Goal: Information Seeking & Learning: Find specific fact

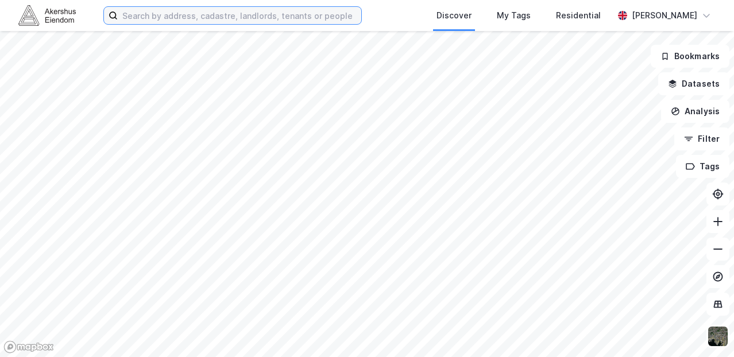
click at [235, 9] on input at bounding box center [239, 15] width 243 height 17
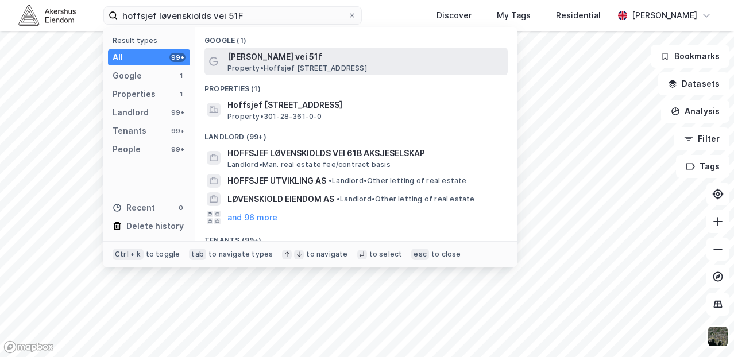
click at [347, 57] on span "[PERSON_NAME] vei 51f" at bounding box center [365, 57] width 276 height 14
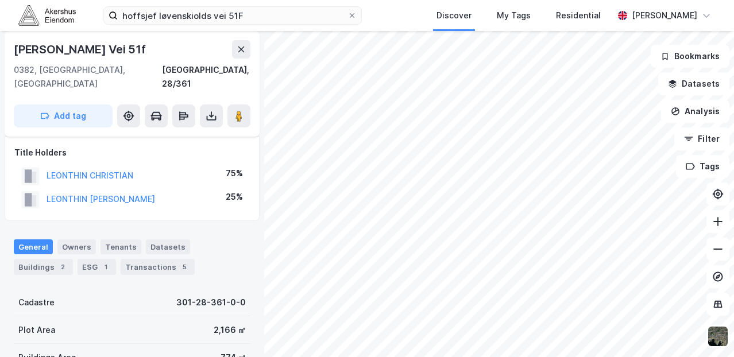
scroll to position [6, 0]
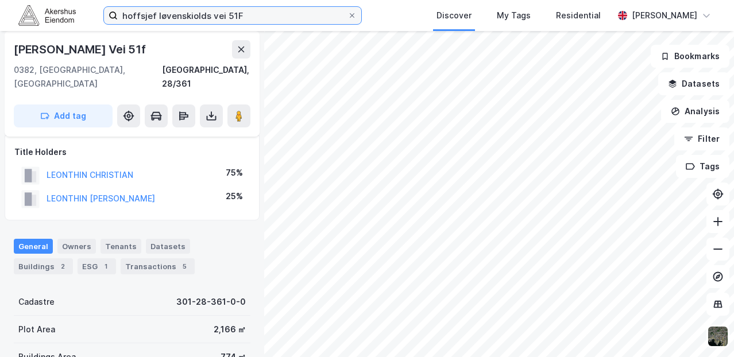
click at [230, 13] on input "hoffsjef løvenskiolds vei 51F" at bounding box center [233, 15] width 230 height 17
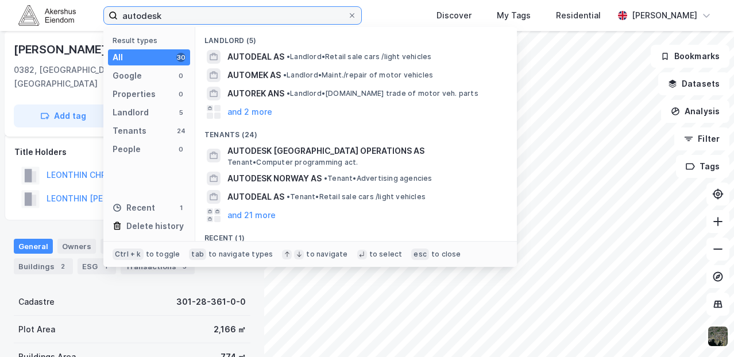
type input "autodesk"
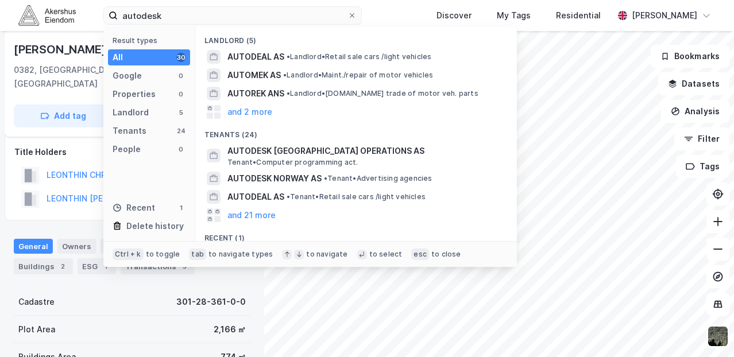
click at [152, 138] on div "Result types All 30 Google 0 Properties 0 Landlord 5 Tenants 24 People 0 Recent…" at bounding box center [149, 134] width 92 height 214
click at [146, 133] on div "Tenants 24" at bounding box center [149, 131] width 82 height 16
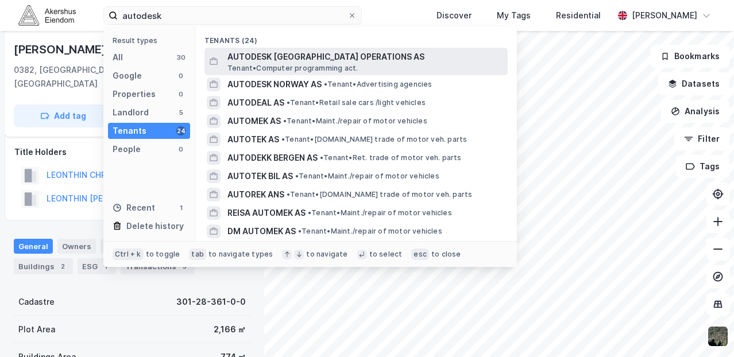
click at [313, 57] on span "AUTODESK [GEOGRAPHIC_DATA] OPERATIONS AS" at bounding box center [365, 57] width 276 height 14
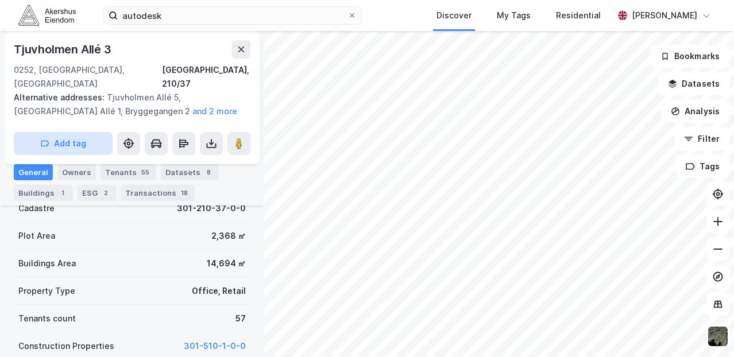
scroll to position [255, 0]
click at [139, 170] on div "55" at bounding box center [145, 171] width 13 height 11
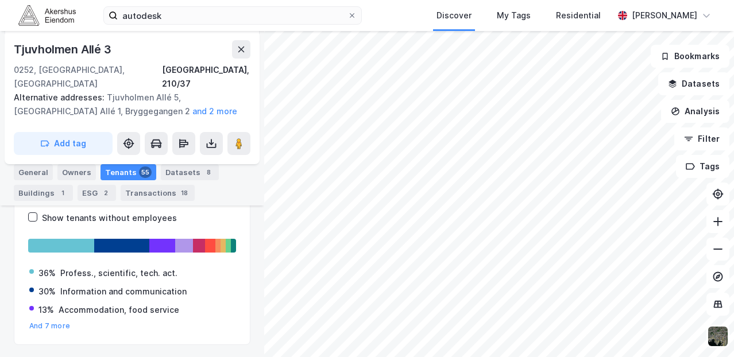
scroll to position [281, 0]
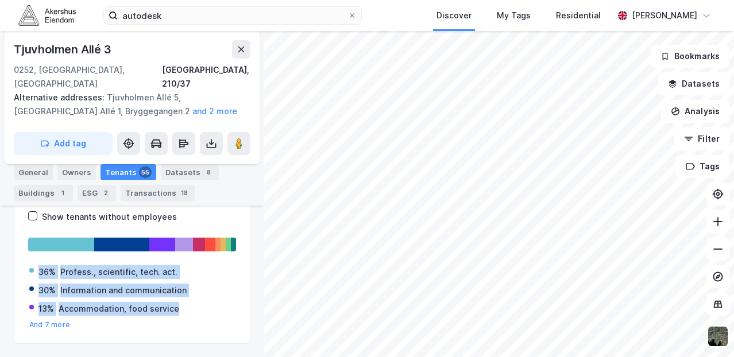
drag, startPoint x: 173, startPoint y: 294, endPoint x: 39, endPoint y: 252, distance: 140.9
click at [39, 256] on div "36% Profess., scientific, tech. act. 30% Information and communication 13% Acco…" at bounding box center [132, 292] width 208 height 73
click at [39, 265] on div "36%" at bounding box center [46, 272] width 17 height 14
drag, startPoint x: 39, startPoint y: 252, endPoint x: 170, endPoint y: 286, distance: 135.7
click at [170, 286] on div "36% Profess., scientific, tech. act. 30% Information and communication 13% Acco…" at bounding box center [132, 292] width 208 height 73
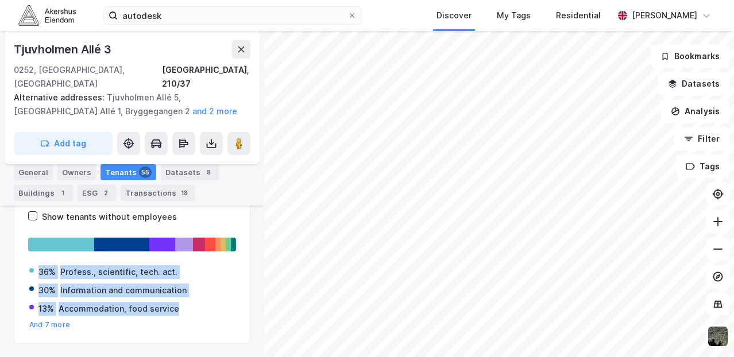
click at [173, 302] on div "Accommodation, food service" at bounding box center [119, 309] width 121 height 14
drag, startPoint x: 173, startPoint y: 293, endPoint x: 38, endPoint y: 259, distance: 138.5
click at [38, 259] on div "36% Profess., scientific, tech. act. 30% Information and communication 13% Acco…" at bounding box center [132, 292] width 208 height 73
click at [38, 265] on div "36%" at bounding box center [46, 272] width 17 height 14
drag, startPoint x: 38, startPoint y: 259, endPoint x: 189, endPoint y: 305, distance: 157.6
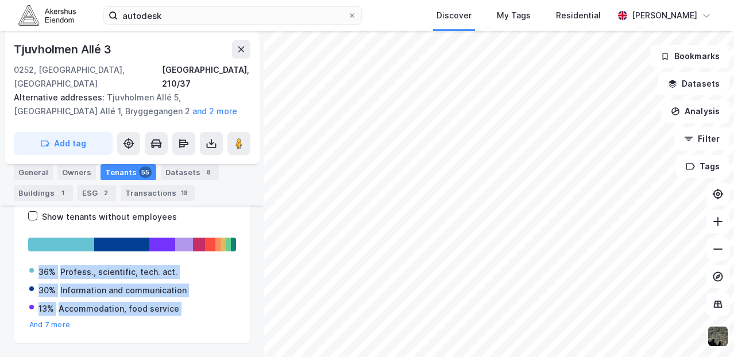
click at [189, 305] on div "36% Profess., scientific, tech. act. 30% Information and communication 13% Acco…" at bounding box center [132, 292] width 208 height 73
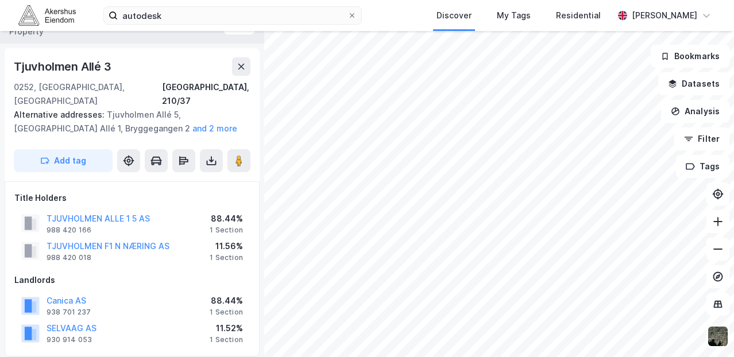
scroll to position [0, 0]
